Goal: Task Accomplishment & Management: Manage account settings

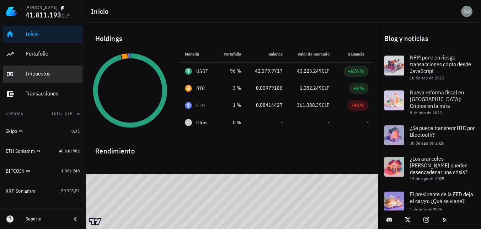
click at [37, 75] on div "Impuestos" at bounding box center [53, 73] width 54 height 7
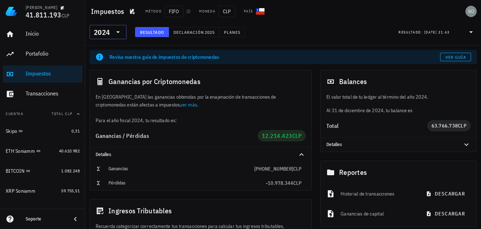
click at [117, 32] on icon at bounding box center [118, 32] width 4 height 2
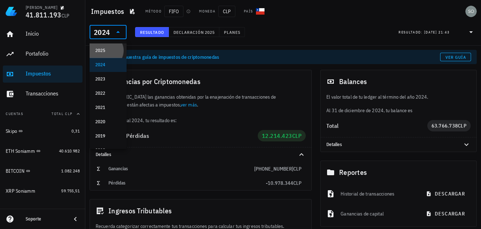
click at [100, 52] on div "2025" at bounding box center [108, 51] width 26 height 6
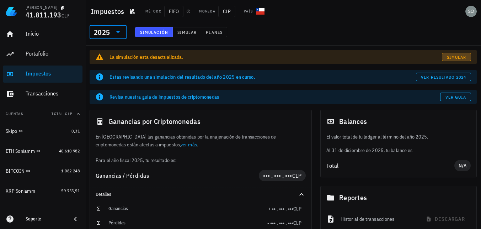
click at [456, 56] on span "Simular" at bounding box center [457, 56] width 20 height 5
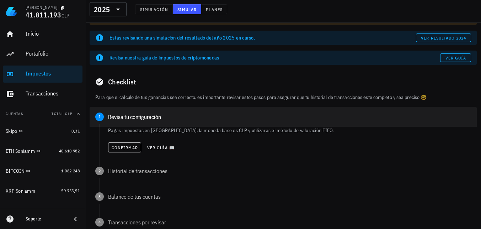
scroll to position [71, 0]
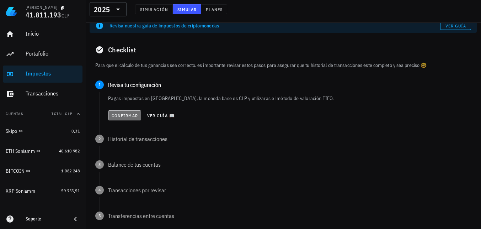
click at [127, 117] on span "Confirmar" at bounding box center [124, 115] width 27 height 5
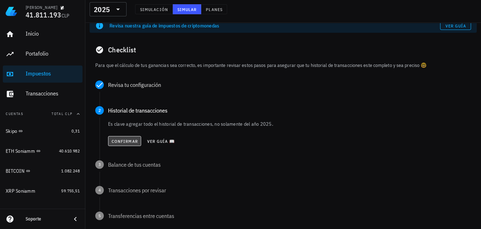
click at [123, 141] on span "Confirmar" at bounding box center [124, 140] width 27 height 5
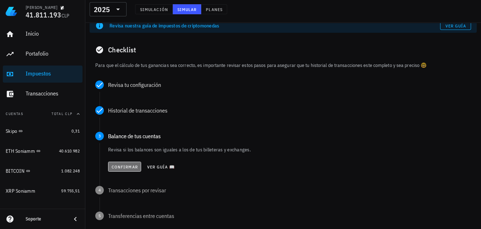
click at [123, 168] on span "Confirmar" at bounding box center [124, 166] width 27 height 5
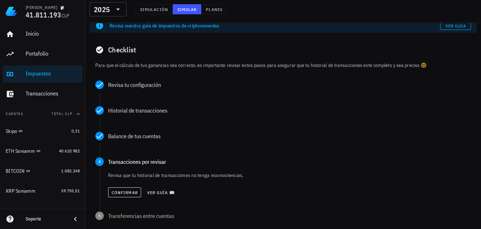
scroll to position [142, 0]
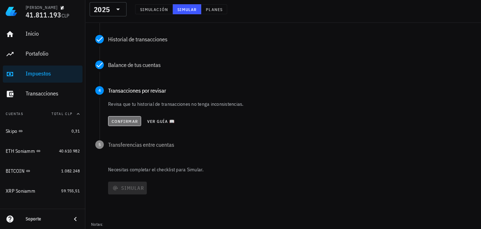
click at [126, 121] on span "Confirmar" at bounding box center [124, 120] width 27 height 5
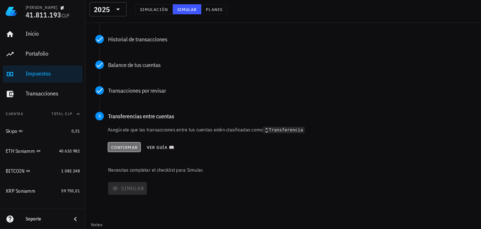
click at [129, 148] on span "Confirmar" at bounding box center [124, 146] width 27 height 5
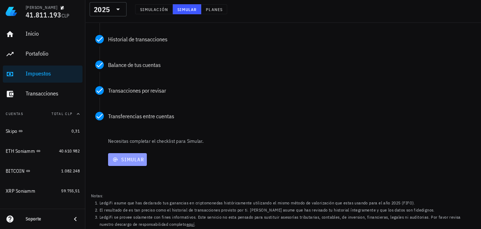
click at [131, 159] on span "Simular" at bounding box center [127, 159] width 33 height 6
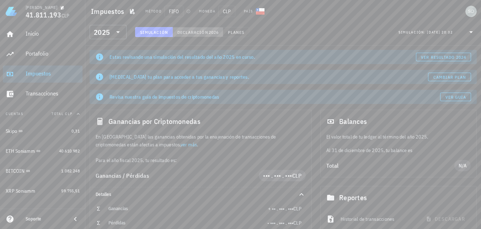
click at [208, 33] on span "2026" at bounding box center [213, 32] width 10 height 5
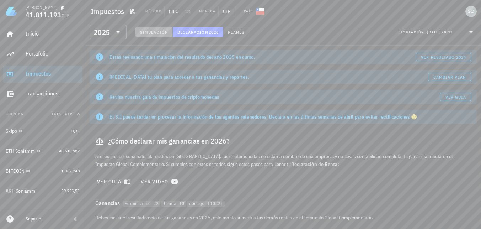
click at [158, 34] on span "Simulación" at bounding box center [154, 32] width 28 height 5
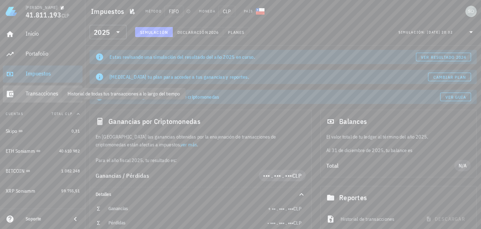
click at [38, 94] on div "Transacciones" at bounding box center [53, 93] width 54 height 7
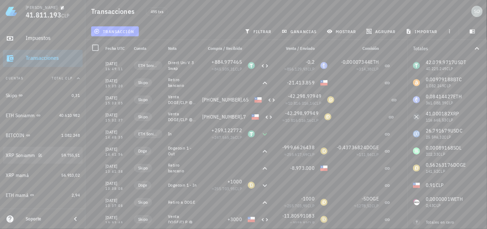
scroll to position [71, 0]
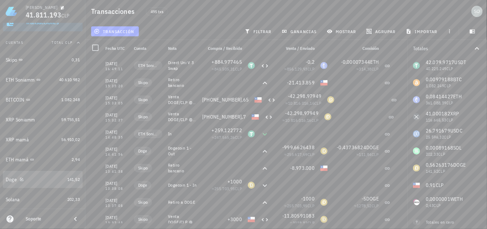
click at [14, 181] on div "Doge" at bounding box center [11, 179] width 11 height 6
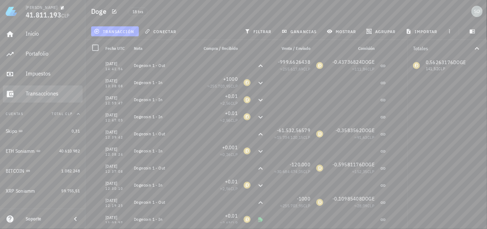
click at [38, 95] on div "Transacciones" at bounding box center [53, 93] width 54 height 7
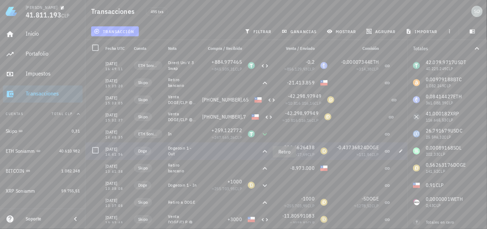
click at [265, 151] on icon at bounding box center [264, 151] width 9 height 9
click at [401, 150] on icon "button" at bounding box center [400, 150] width 3 height 3
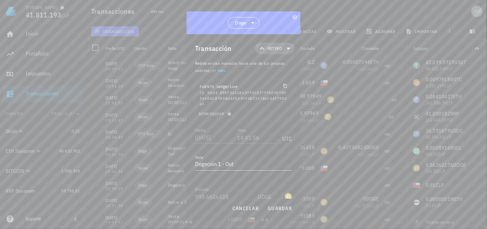
click at [284, 47] on icon at bounding box center [288, 48] width 9 height 9
click at [278, 96] on div "Egreso" at bounding box center [283, 94] width 28 height 6
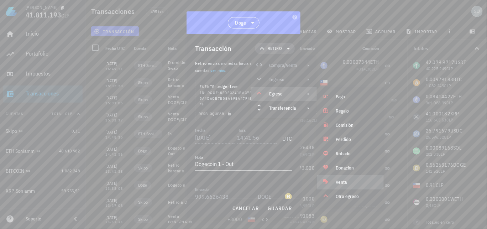
click at [343, 181] on div "Venta" at bounding box center [356, 182] width 42 height 6
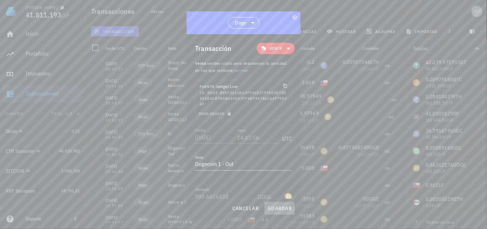
click at [276, 210] on span "guardar" at bounding box center [279, 208] width 25 height 6
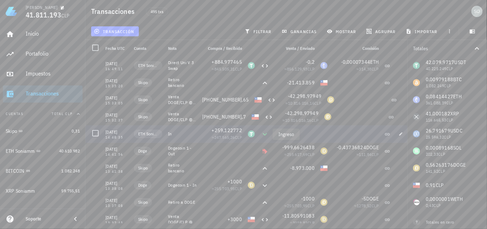
click at [264, 133] on icon at bounding box center [264, 134] width 9 height 9
click at [401, 135] on icon "button" at bounding box center [400, 134] width 4 height 4
type input "14:48:35"
type textarea "In"
type input "259,122772"
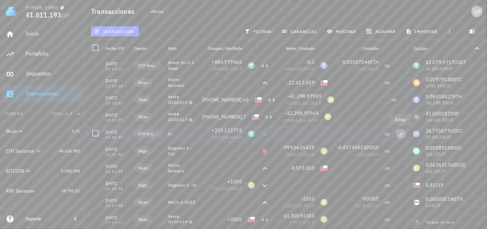
type input "USDT"
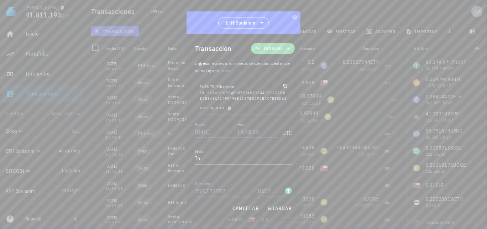
click at [278, 49] on span "Ingreso" at bounding box center [272, 48] width 35 height 11
click at [276, 81] on div "Ingreso" at bounding box center [279, 80] width 28 height 6
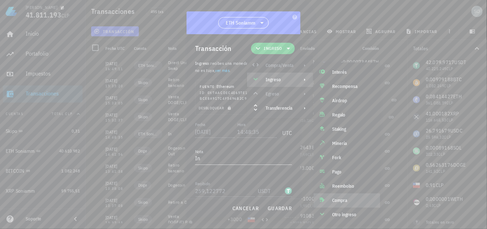
click at [339, 201] on div "Compra" at bounding box center [353, 200] width 42 height 6
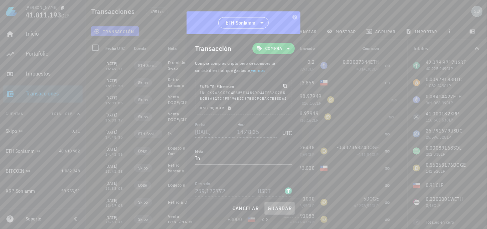
click at [288, 207] on span "guardar" at bounding box center [279, 208] width 25 height 6
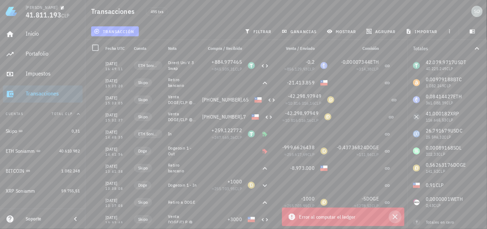
click at [394, 217] on icon "button" at bounding box center [394, 216] width 5 height 5
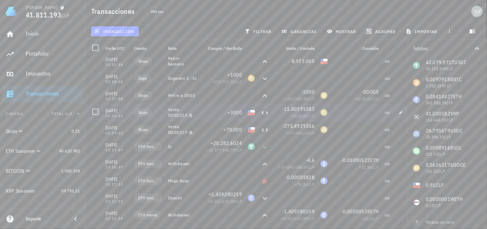
scroll to position [142, 0]
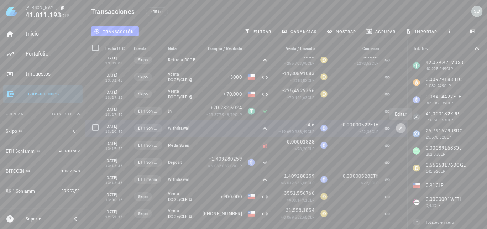
click at [400, 128] on icon "button" at bounding box center [400, 127] width 3 height 3
type input "13:20:47"
type textarea "Withdrawal"
type input "4,6"
type input "ETH"
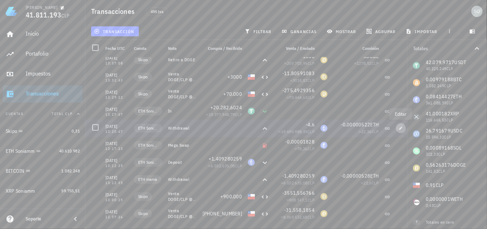
type input "0,000005222809095"
type input "ETH"
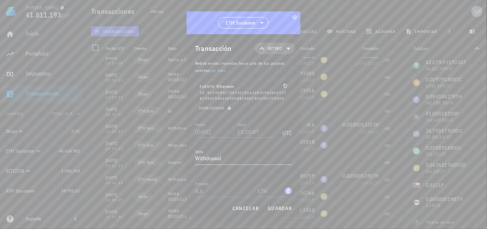
click at [284, 51] on icon at bounding box center [288, 48] width 9 height 9
click at [274, 96] on div "Egreso" at bounding box center [283, 94] width 28 height 6
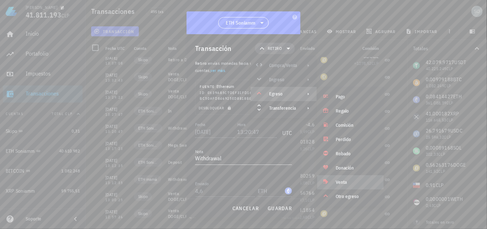
click at [343, 182] on div "Venta" at bounding box center [356, 182] width 42 height 6
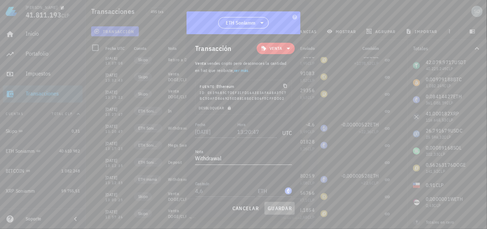
click at [281, 208] on span "guardar" at bounding box center [279, 208] width 25 height 6
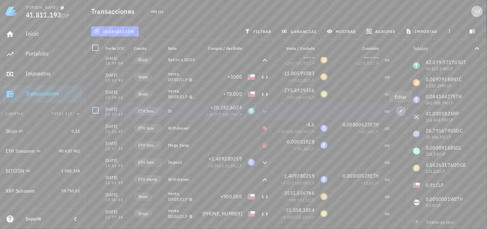
click at [403, 111] on span "button" at bounding box center [401, 111] width 10 height 4
type input "13:27:47"
type textarea "In"
type input "20.282,602399"
type input "USDT"
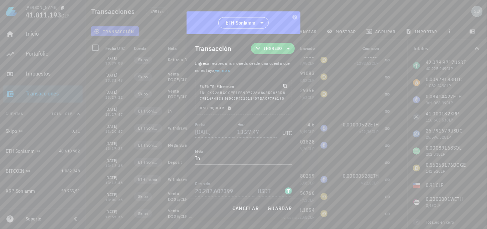
click at [284, 47] on icon at bounding box center [288, 48] width 9 height 9
click at [276, 82] on div "Ingreso" at bounding box center [279, 80] width 28 height 6
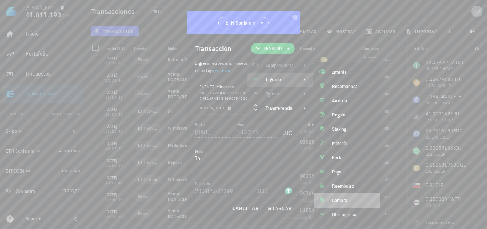
click at [336, 201] on div "Compra" at bounding box center [353, 200] width 42 height 6
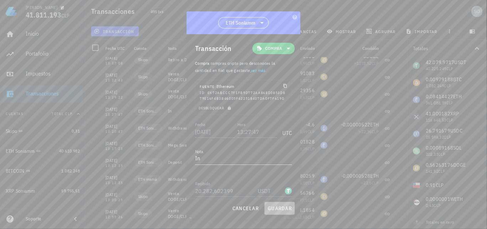
click at [286, 208] on span "guardar" at bounding box center [279, 208] width 25 height 6
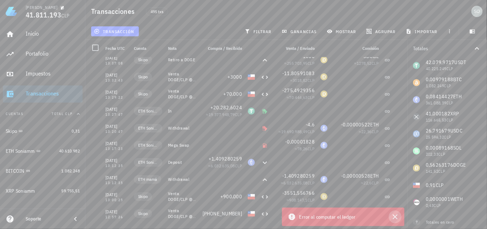
click at [394, 217] on icon "button" at bounding box center [394, 216] width 5 height 5
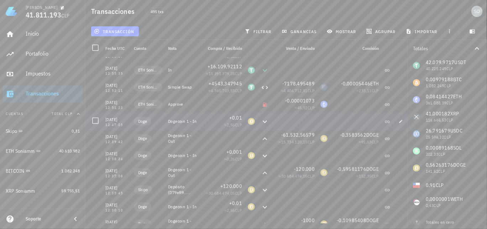
scroll to position [320, 0]
click at [13, 152] on div "ETH Soniamm" at bounding box center [20, 151] width 29 height 6
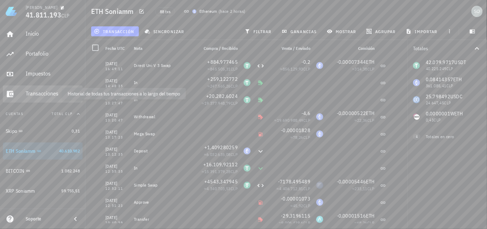
click at [39, 93] on div "Transacciones" at bounding box center [53, 93] width 54 height 7
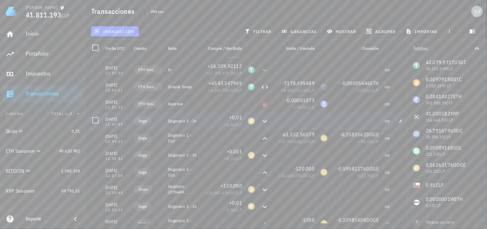
scroll to position [285, 0]
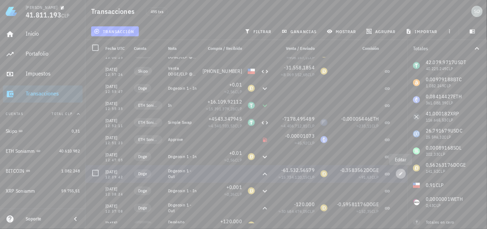
click at [400, 174] on icon "button" at bounding box center [400, 173] width 3 height 3
type input "12:39:42"
type textarea "Dogecoin 1 - Out"
type input "61.532,56579406"
type input "DOGE"
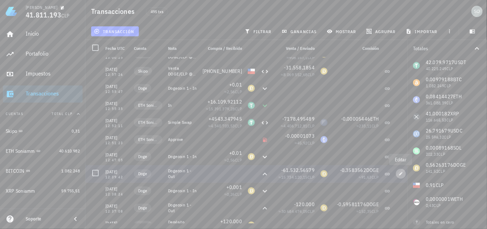
type input "0,3583562"
type input "DOGE"
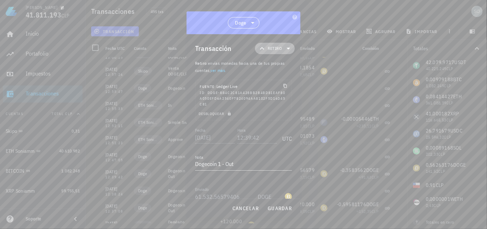
click at [284, 49] on icon at bounding box center [288, 48] width 9 height 9
click at [276, 95] on div "Egreso" at bounding box center [283, 94] width 28 height 6
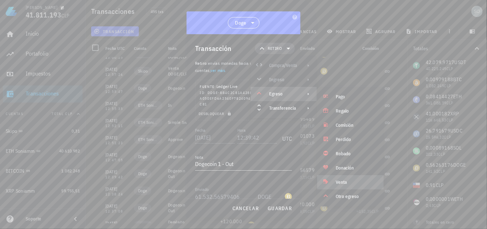
click at [342, 182] on div "Venta" at bounding box center [356, 182] width 42 height 6
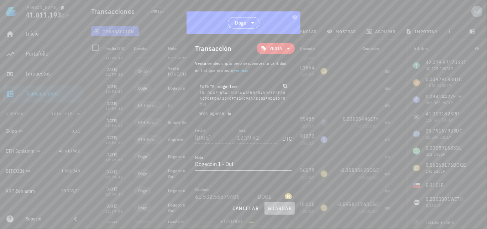
click at [281, 208] on span "guardar" at bounding box center [279, 208] width 25 height 6
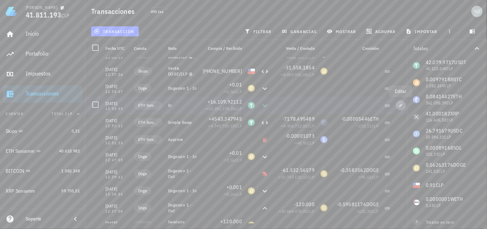
click at [401, 104] on icon "button" at bounding box center [400, 105] width 4 height 4
type input "12:55:35"
type textarea "In"
type input "16.109,921116"
type input "USDT"
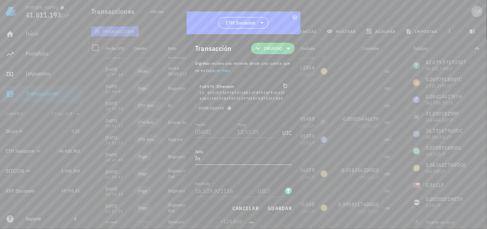
click at [284, 50] on icon at bounding box center [288, 48] width 9 height 9
click at [276, 81] on div "Ingreso" at bounding box center [279, 80] width 28 height 6
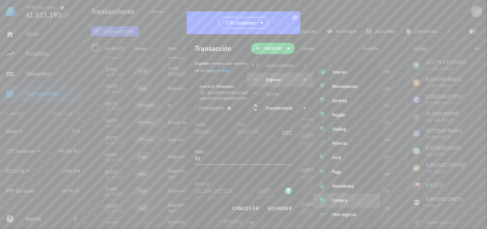
click at [335, 201] on div "Compra" at bounding box center [353, 200] width 42 height 6
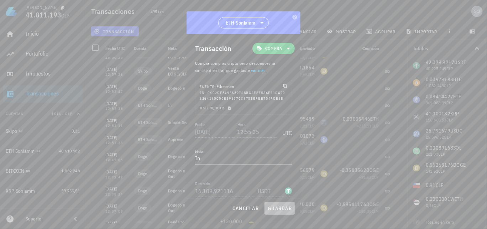
click at [275, 211] on span "guardar" at bounding box center [279, 208] width 25 height 6
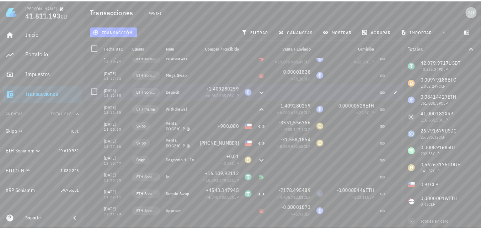
scroll to position [0, 0]
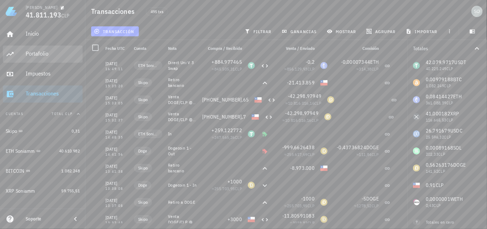
click at [44, 55] on div "Portafolio" at bounding box center [53, 53] width 54 height 7
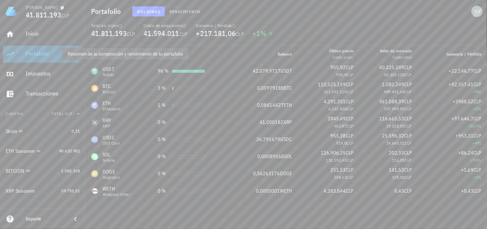
click at [37, 55] on div "Portafolio" at bounding box center [53, 53] width 54 height 7
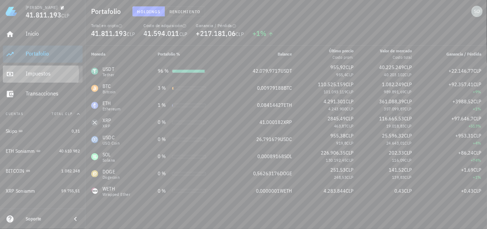
click at [38, 76] on div "Impuestos" at bounding box center [53, 73] width 54 height 7
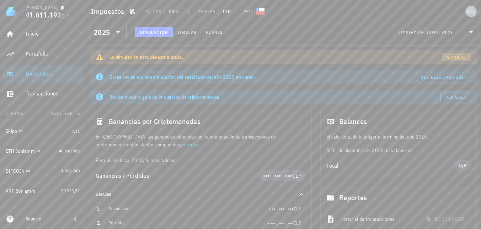
click at [458, 54] on span "Simular" at bounding box center [457, 56] width 20 height 5
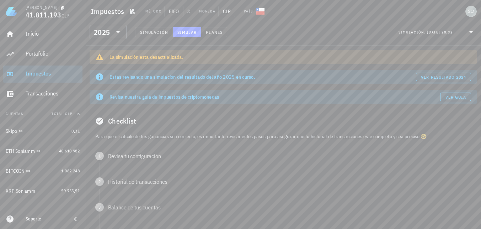
click at [226, 56] on div "La simulación esta desactualizada." at bounding box center [291, 56] width 362 height 7
click at [170, 57] on div "La simulación esta desactualizada." at bounding box center [291, 56] width 362 height 7
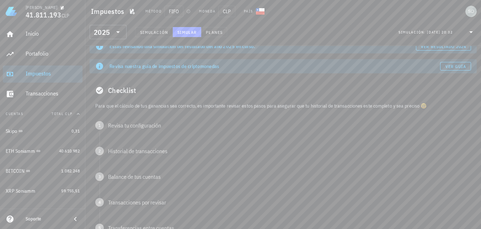
scroll to position [71, 0]
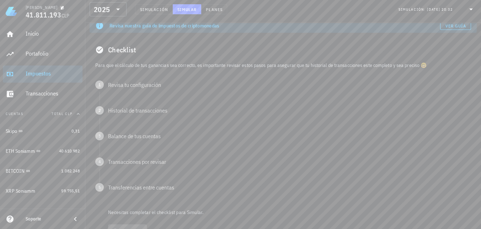
click at [124, 65] on p "Para que el cálculo de tus ganancias sea correcto, es importante revisar estos …" at bounding box center [283, 65] width 376 height 8
click at [129, 49] on div "Checklist" at bounding box center [283, 49] width 387 height 23
click at [131, 67] on p "Para que el cálculo de tus ganancias sea correcto, es importante revisar estos …" at bounding box center [283, 65] width 376 height 8
click at [132, 84] on div "Revisa tu configuración" at bounding box center [289, 85] width 363 height 6
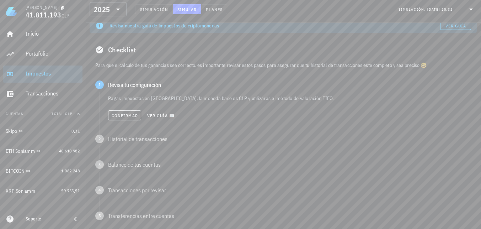
click at [130, 64] on p "Para que el cálculo de tus ganancias sea correcto, es importante revisar estos …" at bounding box center [283, 65] width 376 height 8
click at [120, 116] on span "Confirmar" at bounding box center [124, 115] width 27 height 5
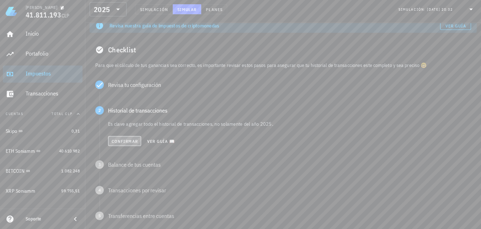
click at [115, 140] on span "Confirmar" at bounding box center [124, 140] width 27 height 5
click at [122, 168] on span "Confirmar" at bounding box center [124, 166] width 27 height 5
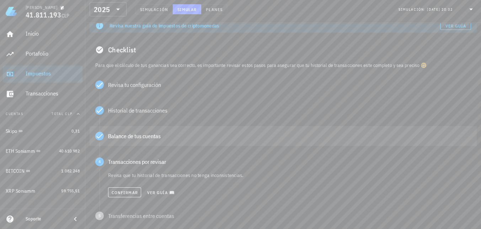
scroll to position [142, 0]
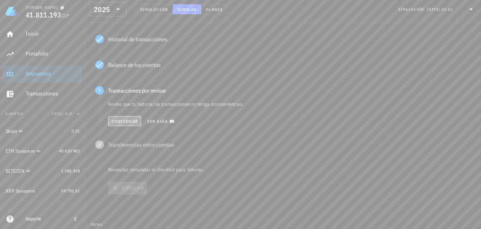
click at [131, 120] on span "Confirmar" at bounding box center [124, 120] width 27 height 5
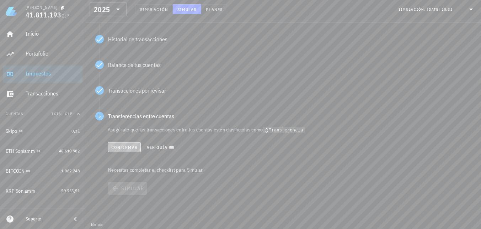
click at [125, 147] on span "Confirmar" at bounding box center [124, 146] width 27 height 5
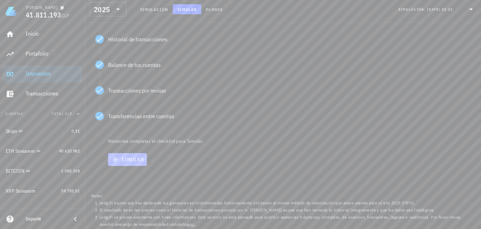
click at [129, 162] on span "Simular" at bounding box center [127, 159] width 33 height 6
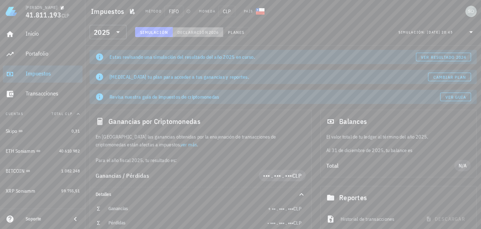
click at [199, 32] on span "Declaración" at bounding box center [192, 32] width 31 height 5
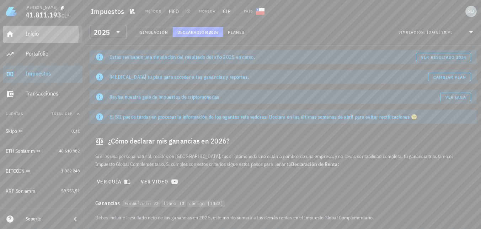
click at [32, 35] on div "Inicio" at bounding box center [53, 33] width 54 height 7
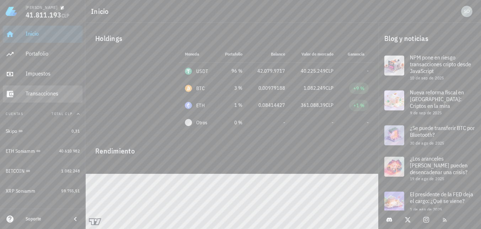
click at [35, 94] on div "Transacciones" at bounding box center [53, 93] width 54 height 7
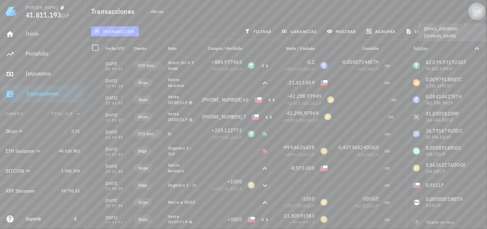
click at [476, 11] on div "avatar" at bounding box center [476, 11] width 11 height 11
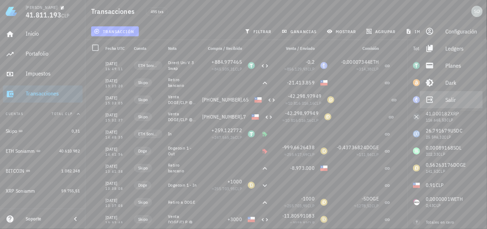
click at [449, 102] on div "Salir" at bounding box center [461, 99] width 32 height 14
